Goal: Complete application form

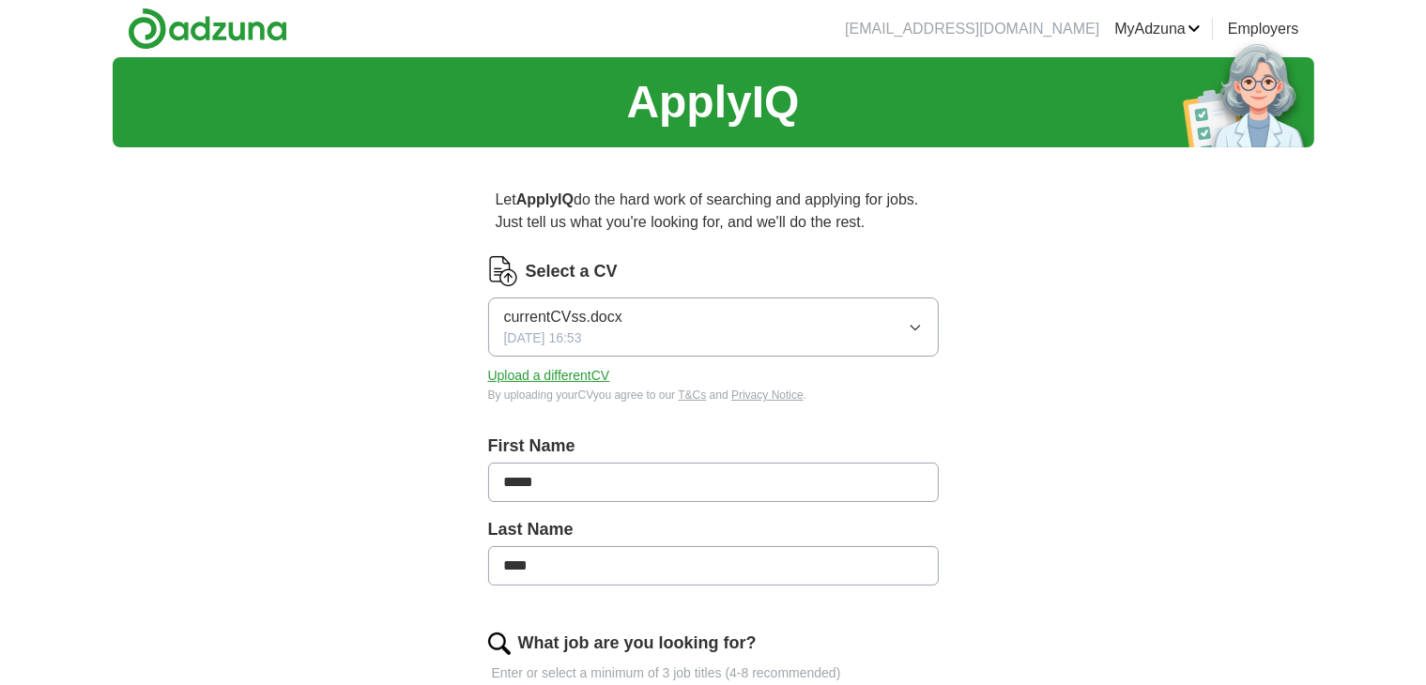
click at [601, 324] on span "currentCVss.docx" at bounding box center [563, 317] width 118 height 23
click at [619, 339] on div "currentCVss.docx [DATE] 16:53" at bounding box center [563, 327] width 118 height 42
click at [598, 374] on button "Upload a different CV" at bounding box center [549, 376] width 122 height 20
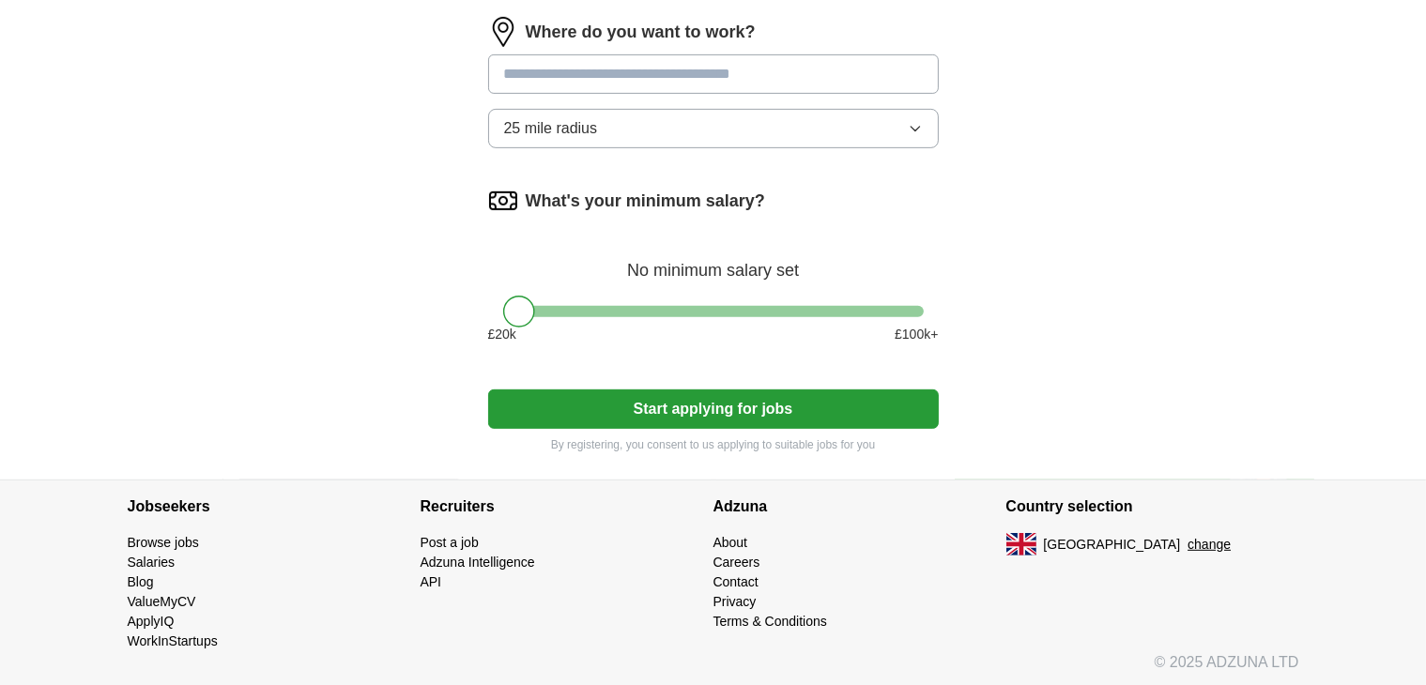
scroll to position [784, 0]
click at [720, 412] on button "Start applying for jobs" at bounding box center [713, 408] width 451 height 39
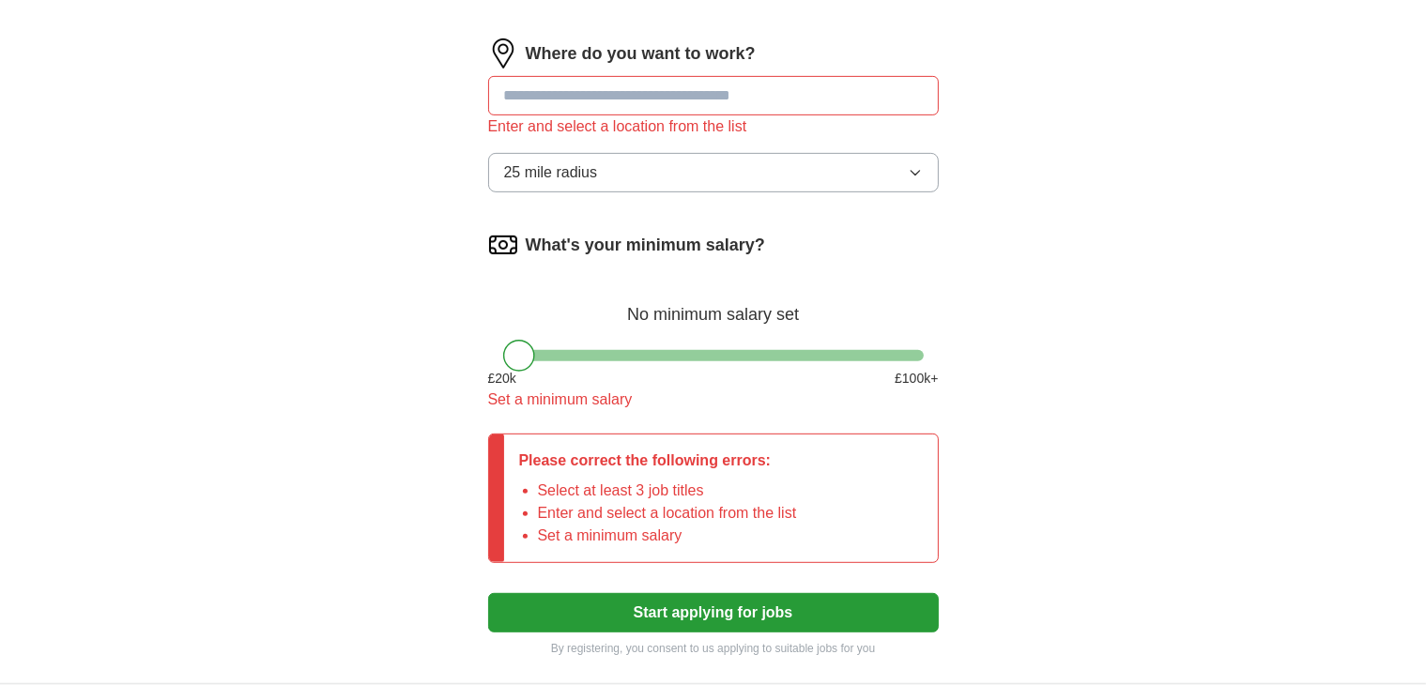
scroll to position [806, 0]
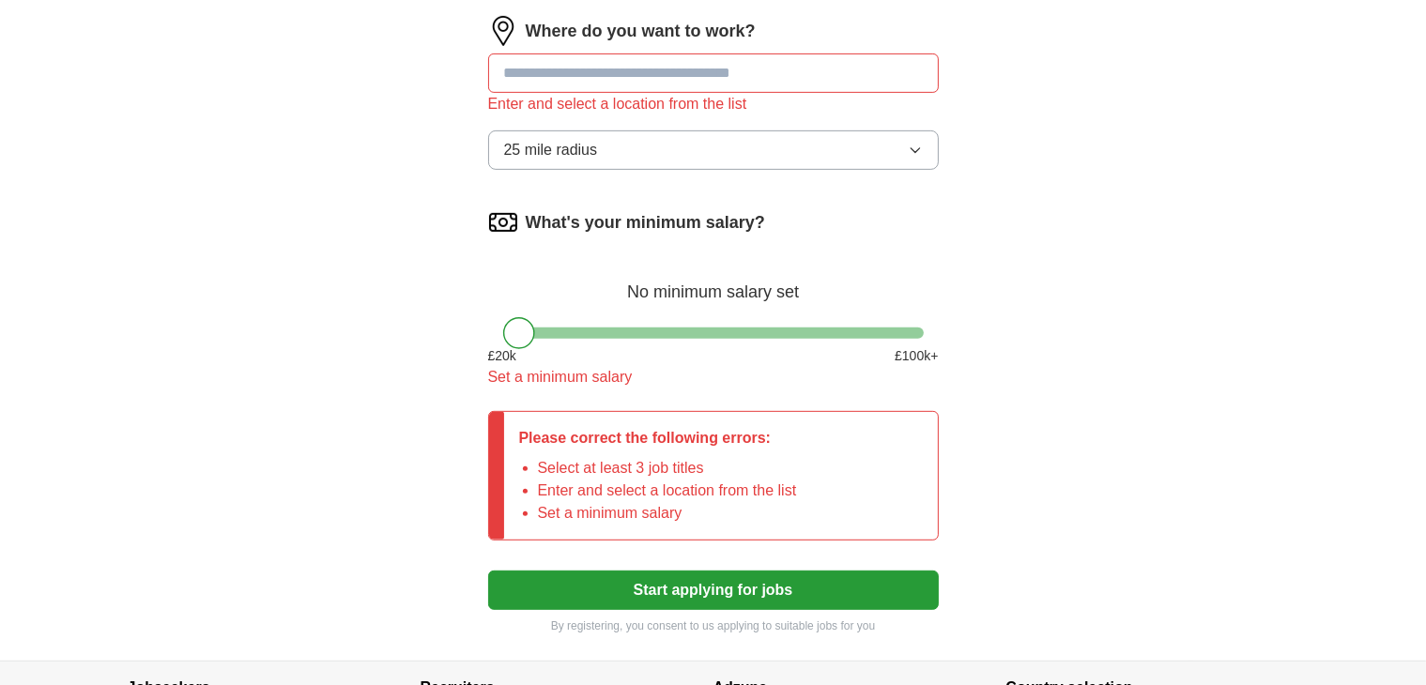
click at [689, 355] on div "£ 20 k £ 100 k+" at bounding box center [713, 356] width 451 height 20
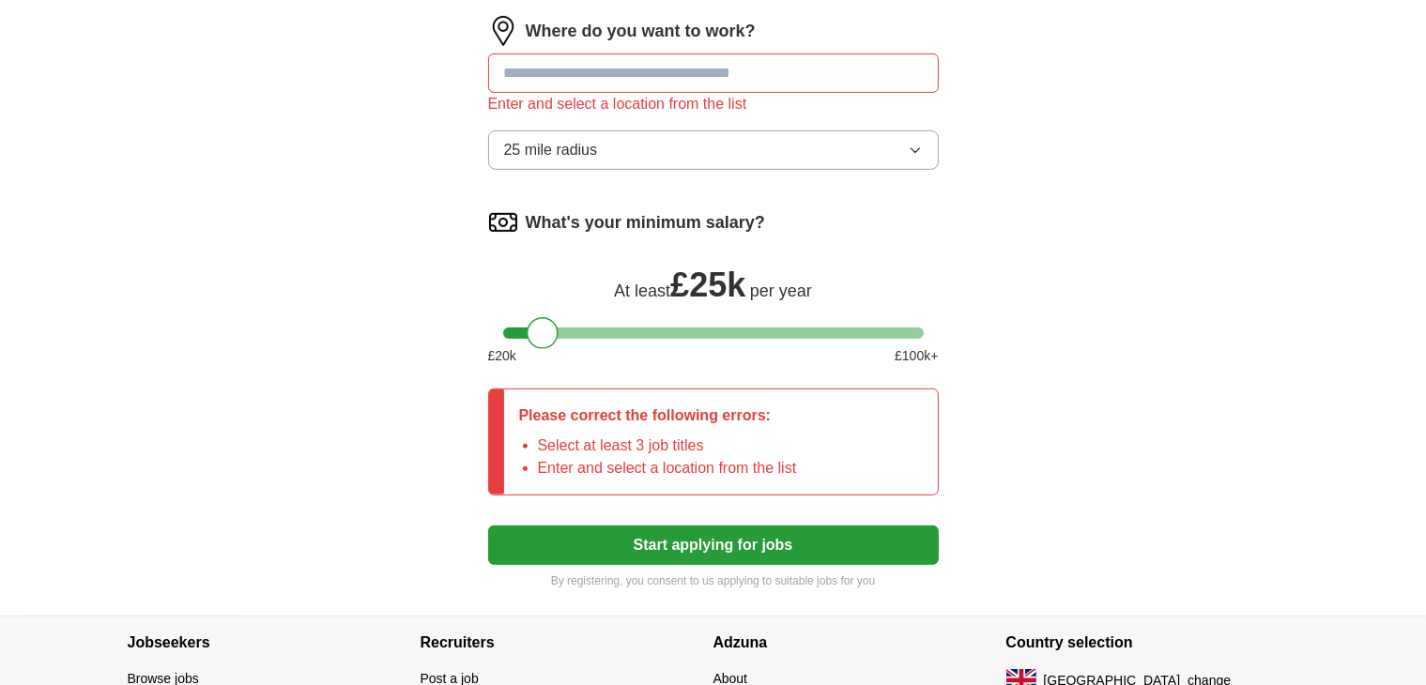
drag, startPoint x: 522, startPoint y: 334, endPoint x: 544, endPoint y: 345, distance: 25.2
click at [544, 345] on div at bounding box center [543, 333] width 32 height 32
click at [636, 584] on p "By registering, you consent to us applying to suitable jobs for you" at bounding box center [713, 581] width 451 height 17
click at [638, 567] on form "Select a CV currentCVsshah.docx [DATE] 20:48 Upload a different CV By uploading…" at bounding box center [713, 19] width 451 height 1139
click at [641, 551] on button "Start applying for jobs" at bounding box center [713, 545] width 451 height 39
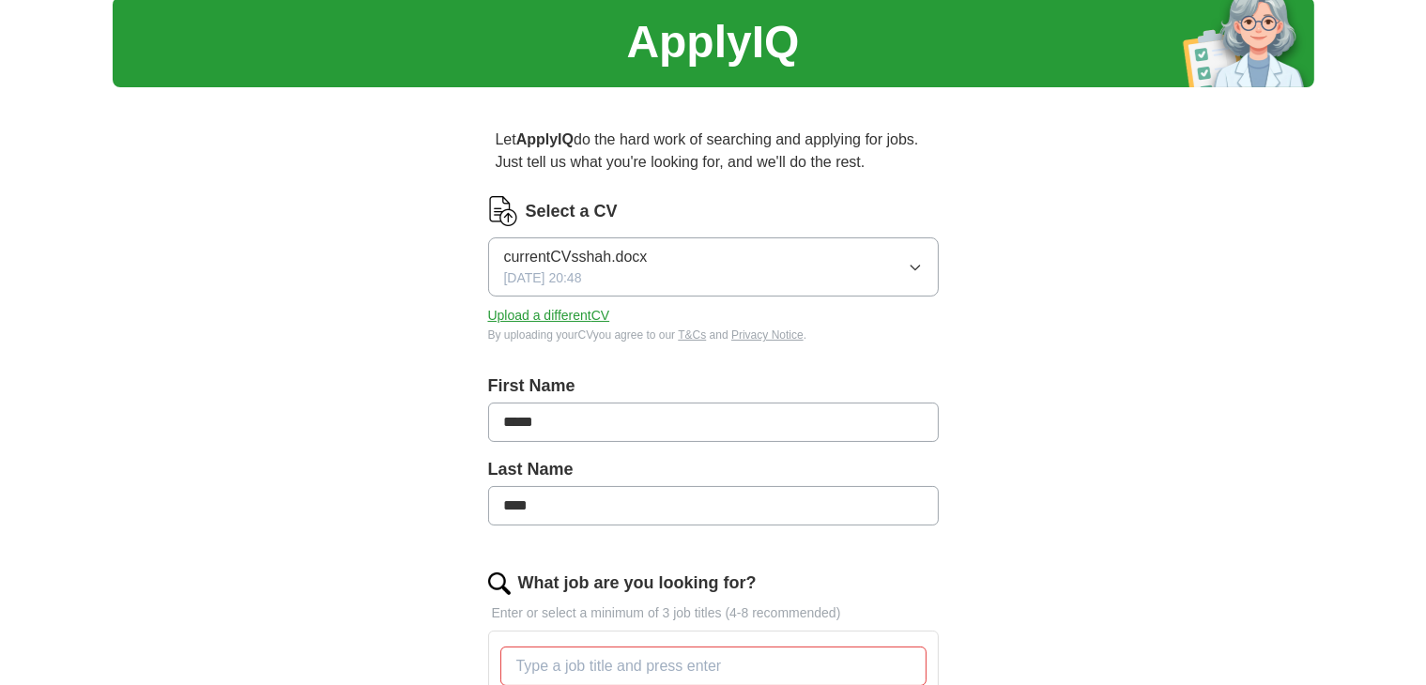
scroll to position [0, 0]
